Goal: Task Accomplishment & Management: Manage account settings

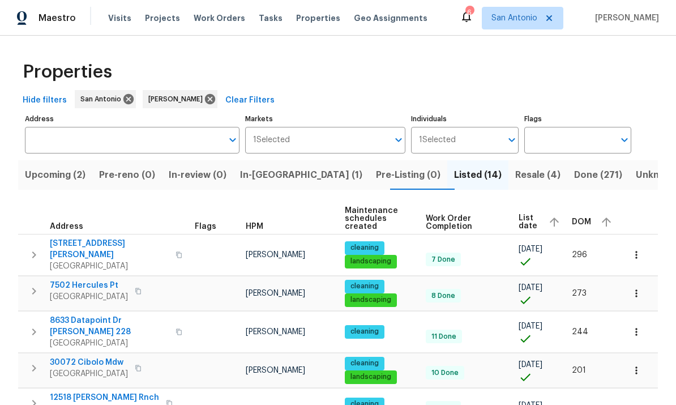
click at [52, 167] on span "Upcoming (2)" at bounding box center [55, 175] width 61 height 16
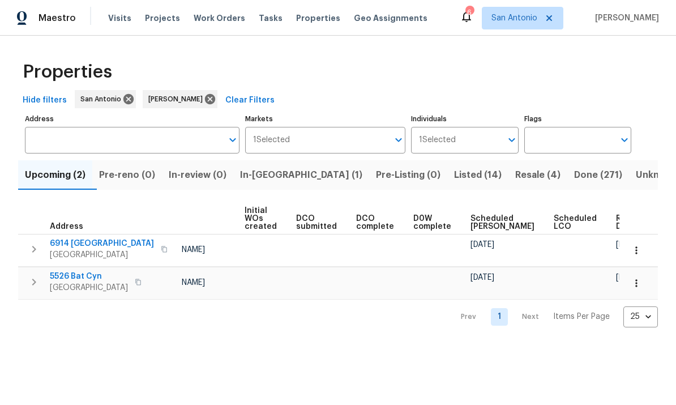
scroll to position [0, 81]
click at [639, 249] on icon "button" at bounding box center [636, 250] width 11 height 11
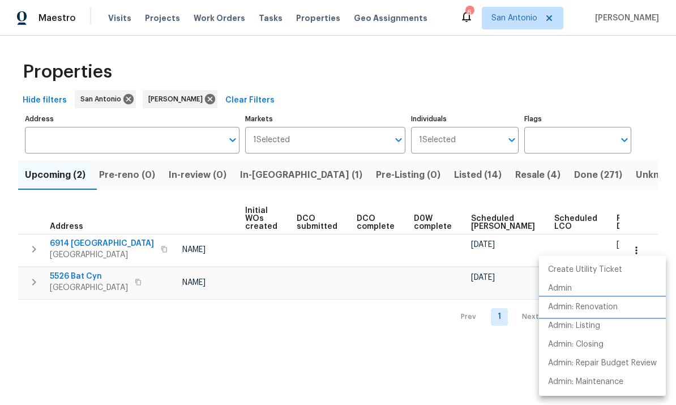
click at [597, 310] on p "Admin: Renovation" at bounding box center [583, 307] width 70 height 12
click at [386, 353] on div at bounding box center [338, 202] width 676 height 405
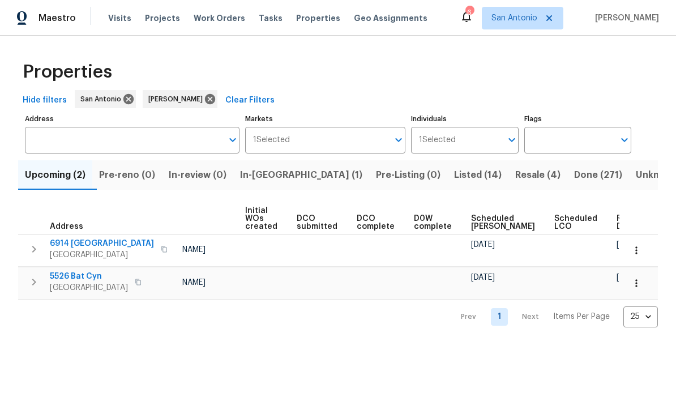
click at [636, 290] on button "button" at bounding box center [636, 283] width 25 height 25
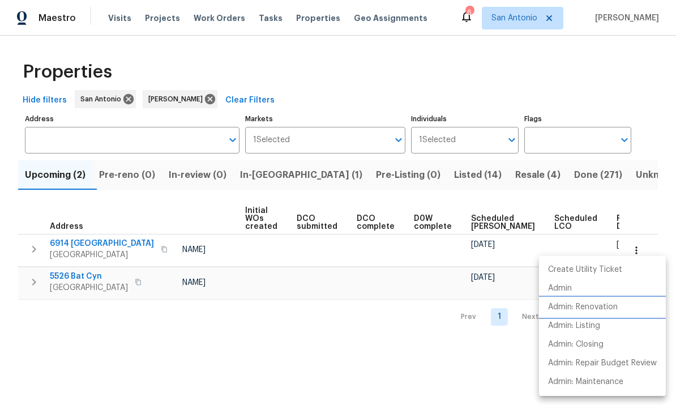
click at [605, 310] on p "Admin: Renovation" at bounding box center [583, 307] width 70 height 12
click at [326, 347] on div at bounding box center [338, 202] width 676 height 405
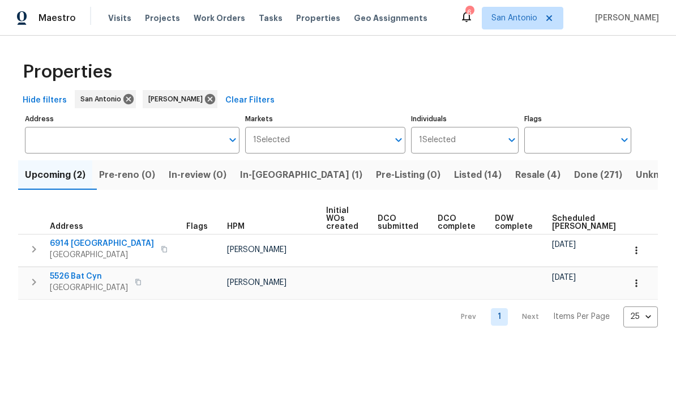
scroll to position [0, 0]
click at [79, 278] on span "5526 Bat Cyn" at bounding box center [89, 276] width 78 height 11
click at [75, 246] on span "6914 Port Bay" at bounding box center [102, 243] width 104 height 11
click at [276, 173] on span "In-reno (1)" at bounding box center [301, 175] width 122 height 16
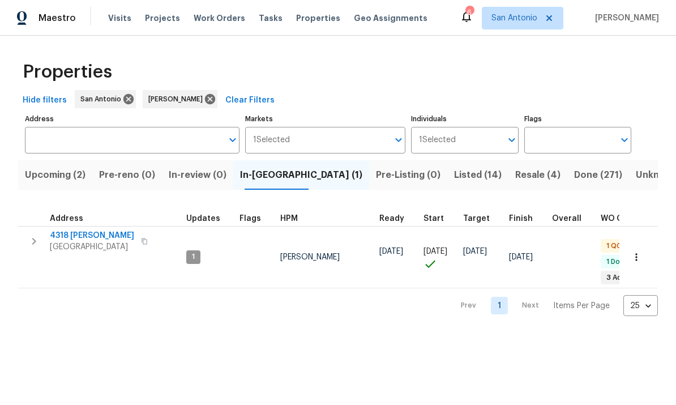
click at [100, 245] on span "San Antonio, TX 78253" at bounding box center [92, 246] width 84 height 11
click at [640, 254] on icon "button" at bounding box center [636, 256] width 11 height 11
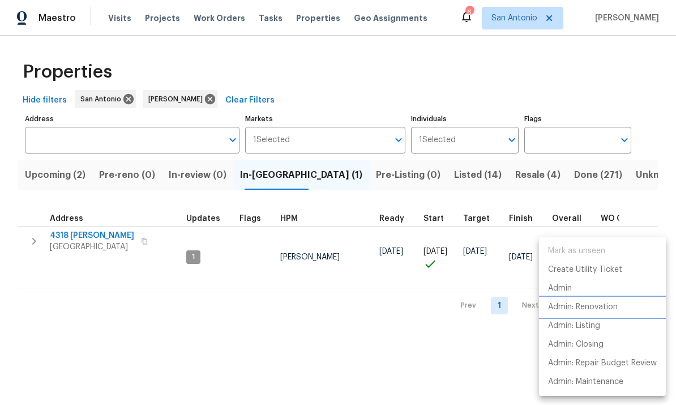
click at [603, 306] on p "Admin: Renovation" at bounding box center [583, 307] width 70 height 12
click at [421, 173] on div at bounding box center [338, 202] width 676 height 405
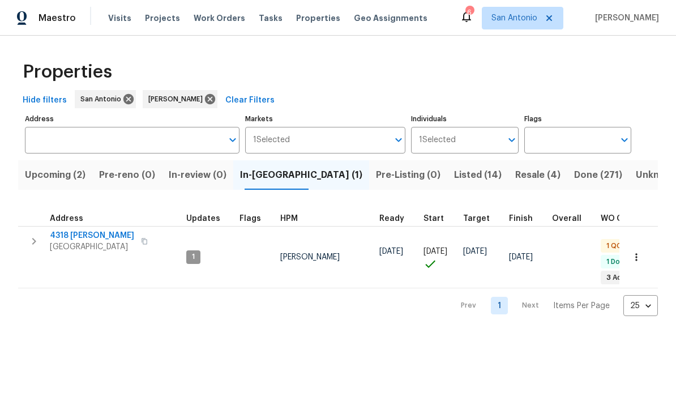
click at [454, 175] on span "Listed (14)" at bounding box center [478, 175] width 48 height 16
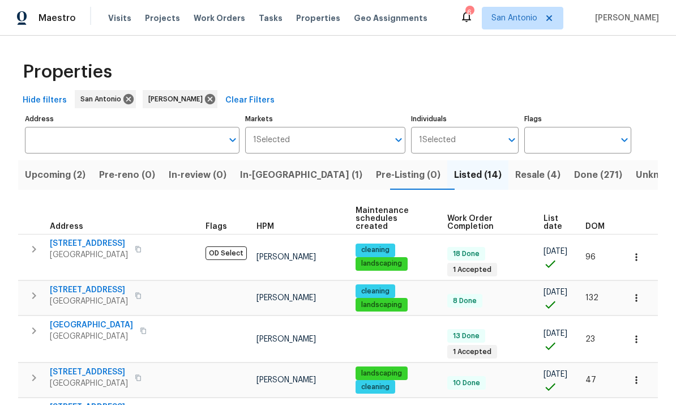
click at [543, 218] on span "List date" at bounding box center [554, 223] width 23 height 16
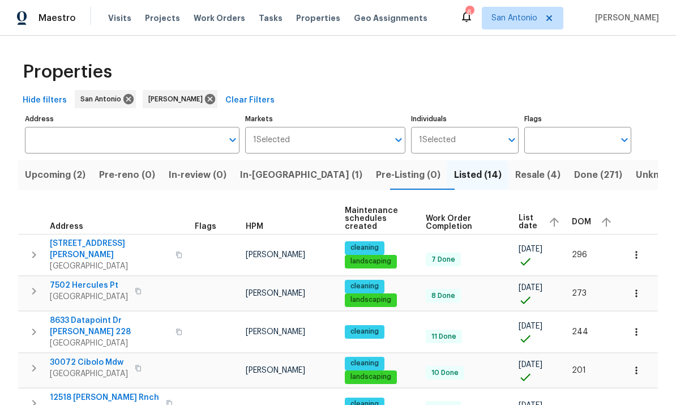
click at [515, 175] on span "Resale (4)" at bounding box center [537, 175] width 45 height 16
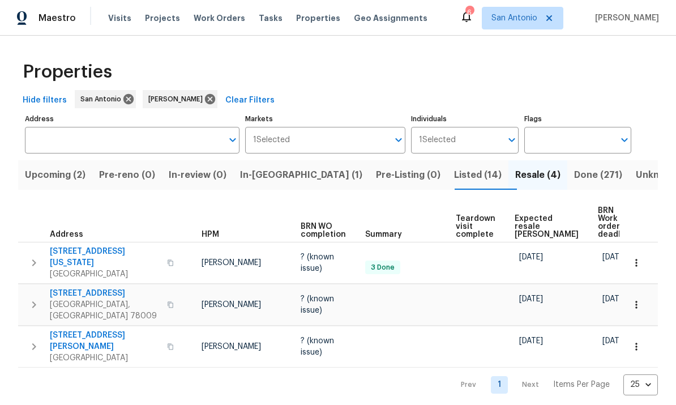
scroll to position [0, 25]
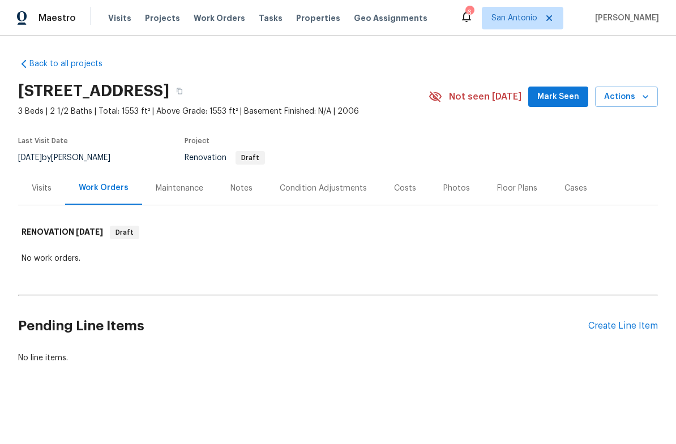
click at [560, 97] on span "Mark Seen" at bounding box center [558, 97] width 42 height 14
click at [557, 93] on span "Mark Seen" at bounding box center [558, 97] width 42 height 14
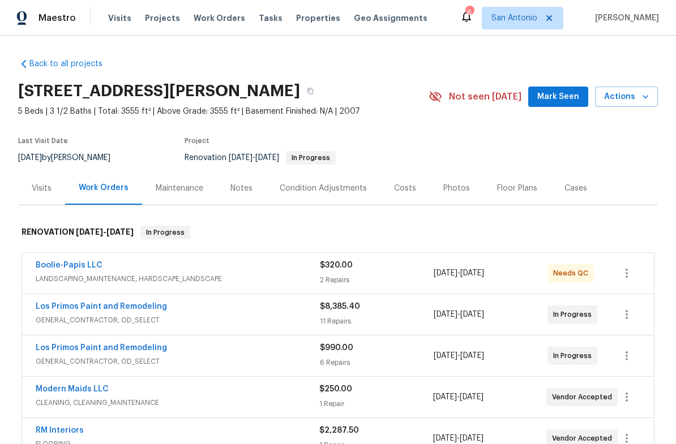
click at [556, 93] on span "Mark Seen" at bounding box center [558, 97] width 42 height 14
click at [250, 188] on div "Notes" at bounding box center [241, 188] width 22 height 11
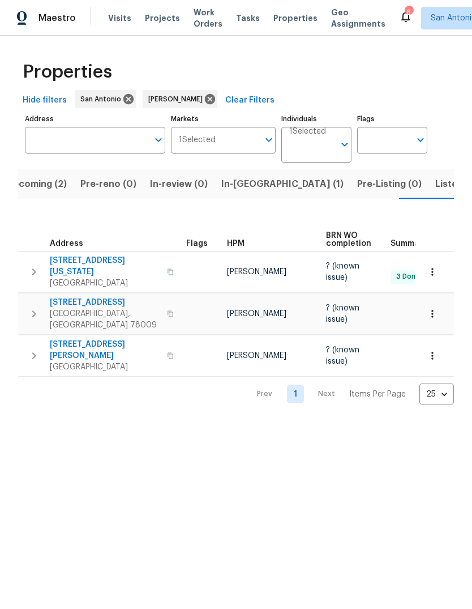
scroll to position [0, 20]
